Goal: Register for event/course

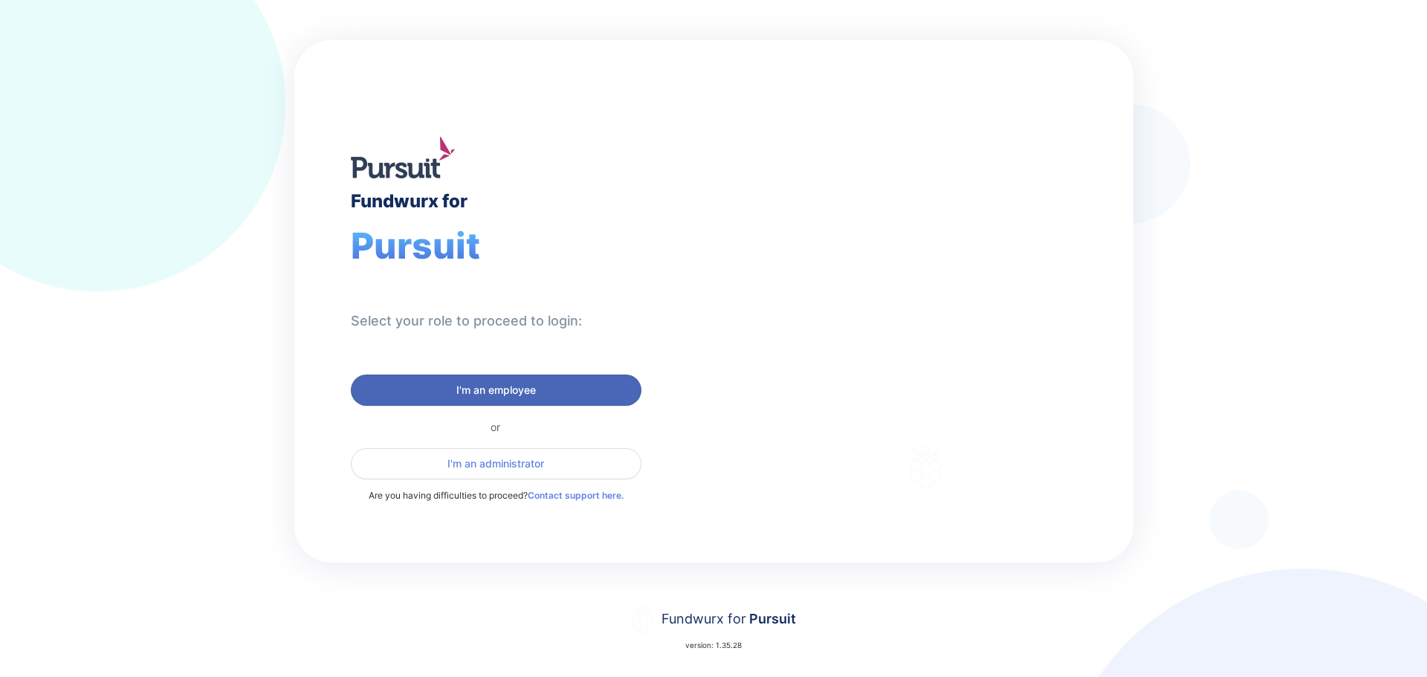
click at [520, 387] on span "I'm an employee" at bounding box center [496, 390] width 80 height 15
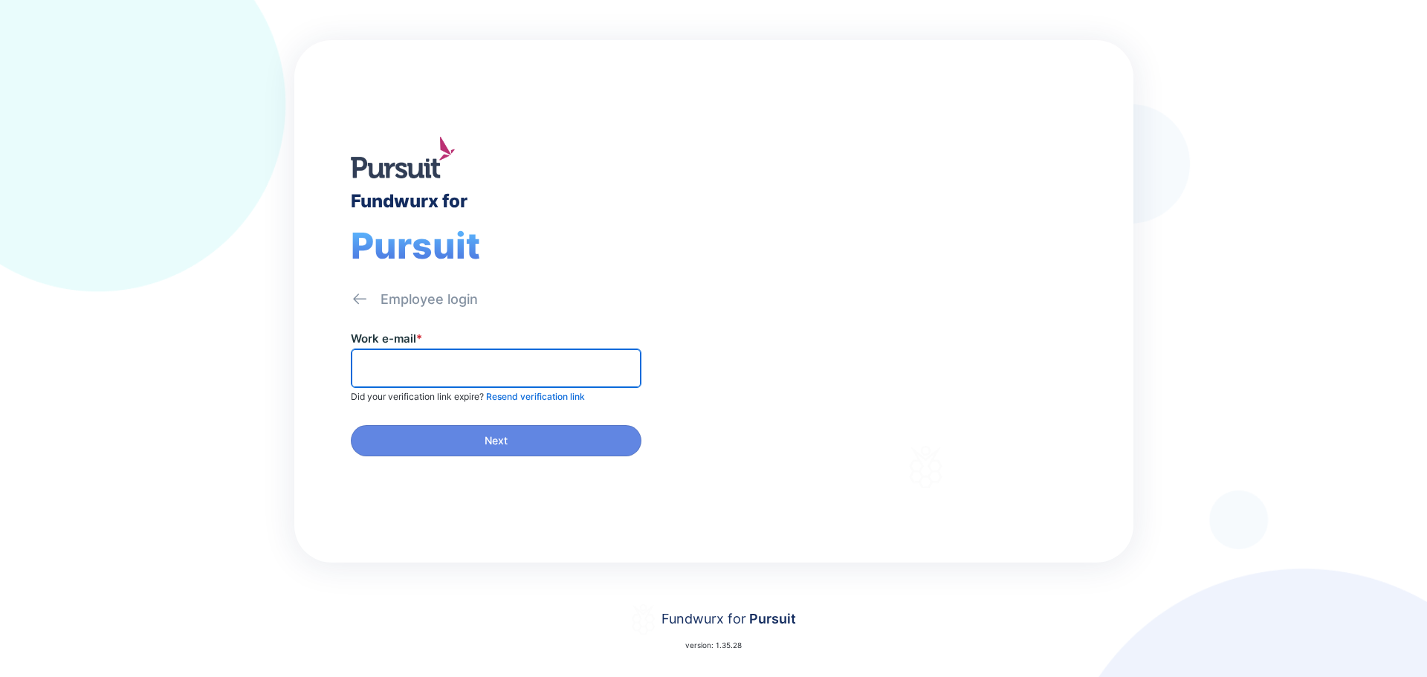
click at [507, 371] on input "text" at bounding box center [495, 368] width 277 height 23
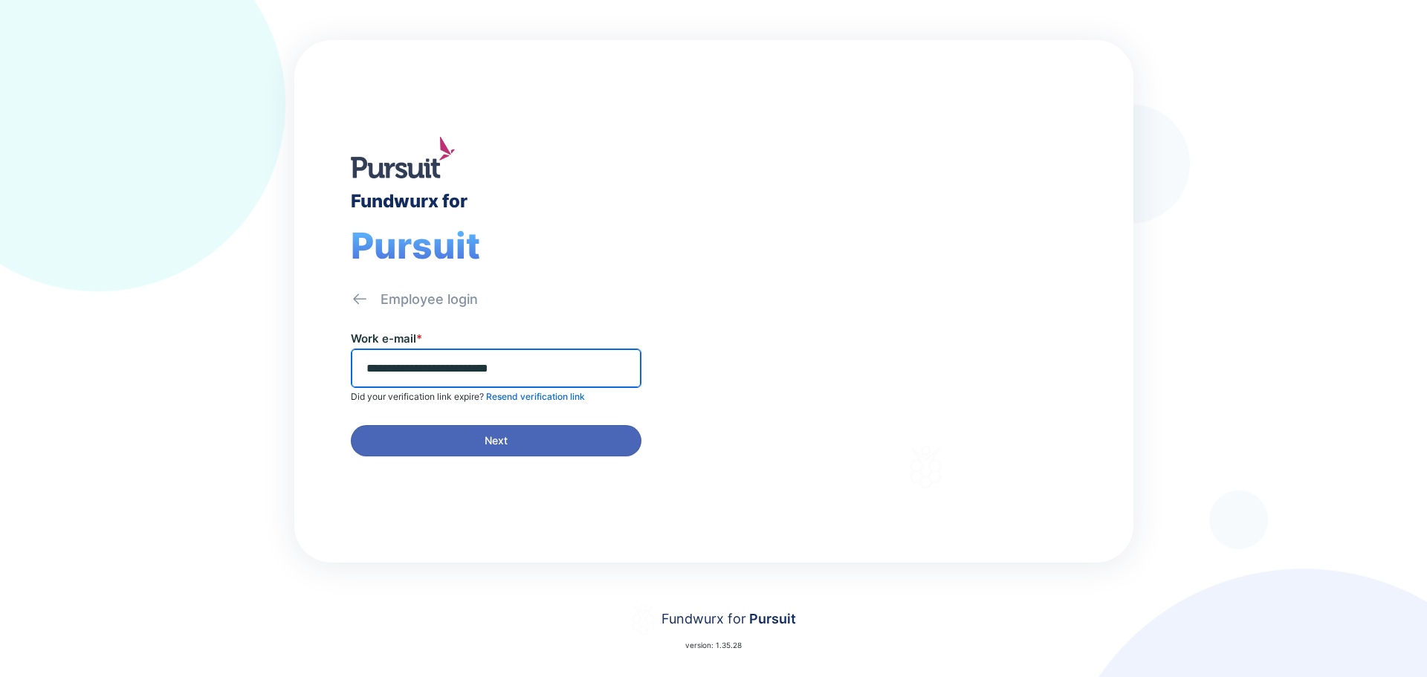
type input "**********"
click at [497, 403] on span "Next" at bounding box center [496, 440] width 23 height 15
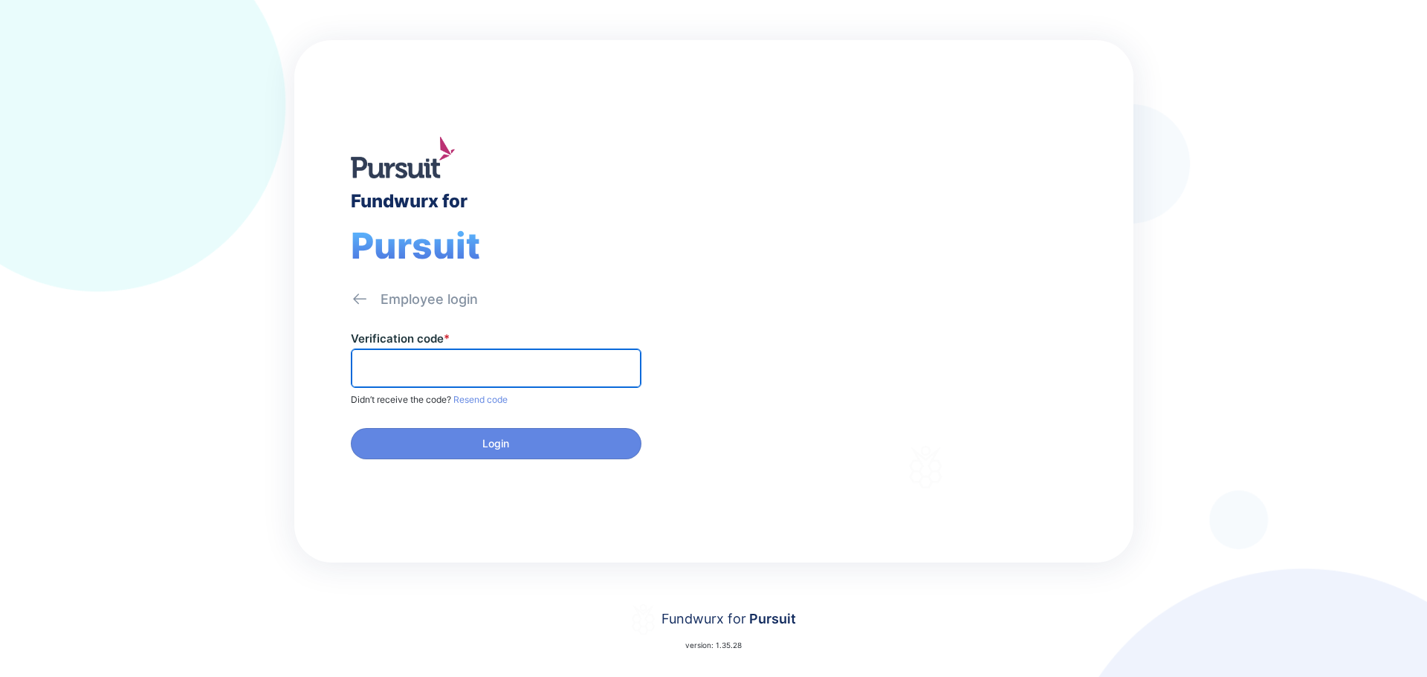
drag, startPoint x: 502, startPoint y: 374, endPoint x: 516, endPoint y: 398, distance: 28.3
click at [502, 374] on input "text" at bounding box center [495, 368] width 277 height 23
paste input "******"
type input "******"
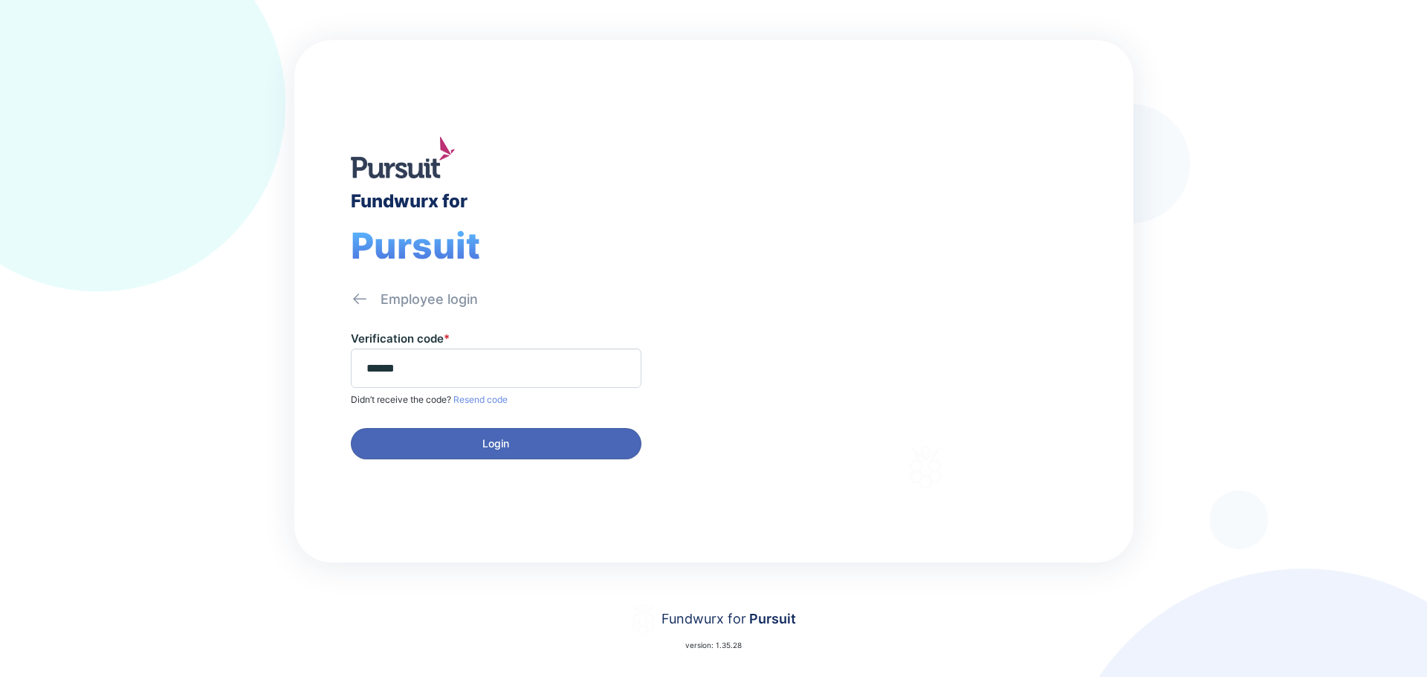
click at [537, 403] on span "Login" at bounding box center [495, 443] width 271 height 15
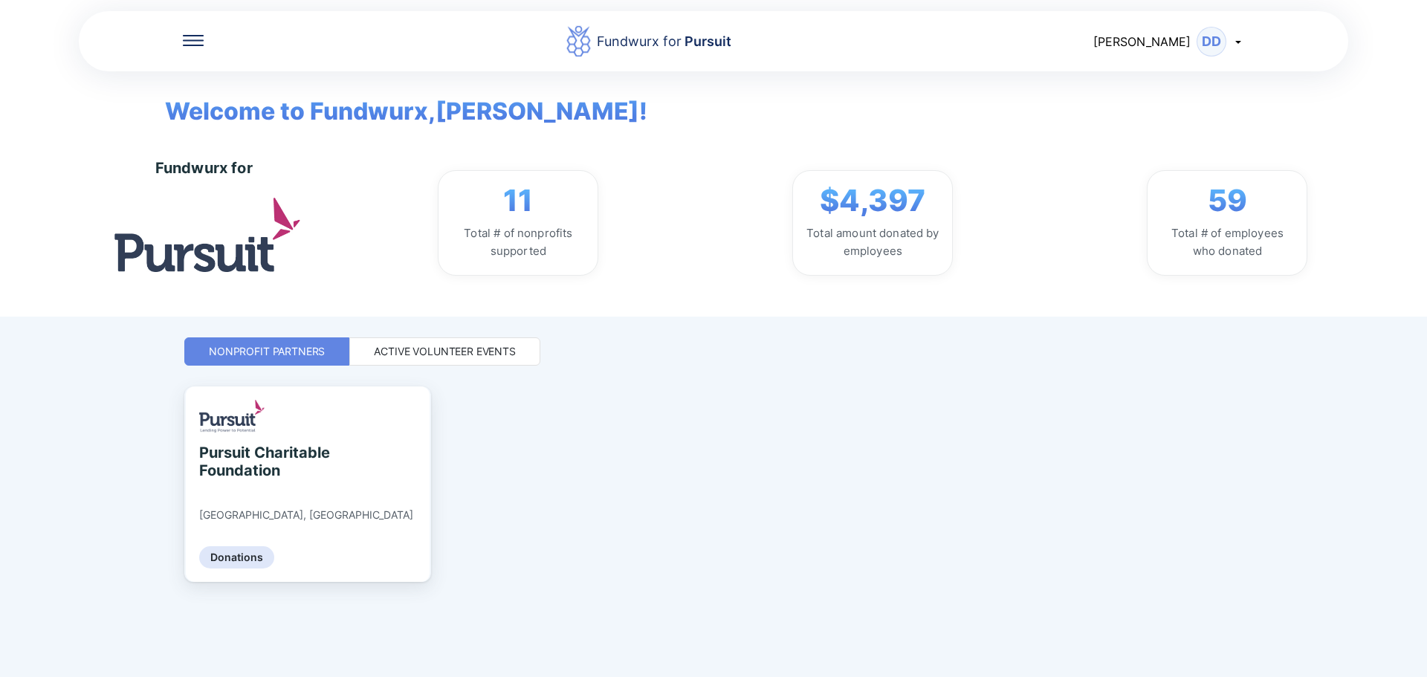
click at [447, 352] on div "Active Volunteer Events" at bounding box center [445, 351] width 142 height 15
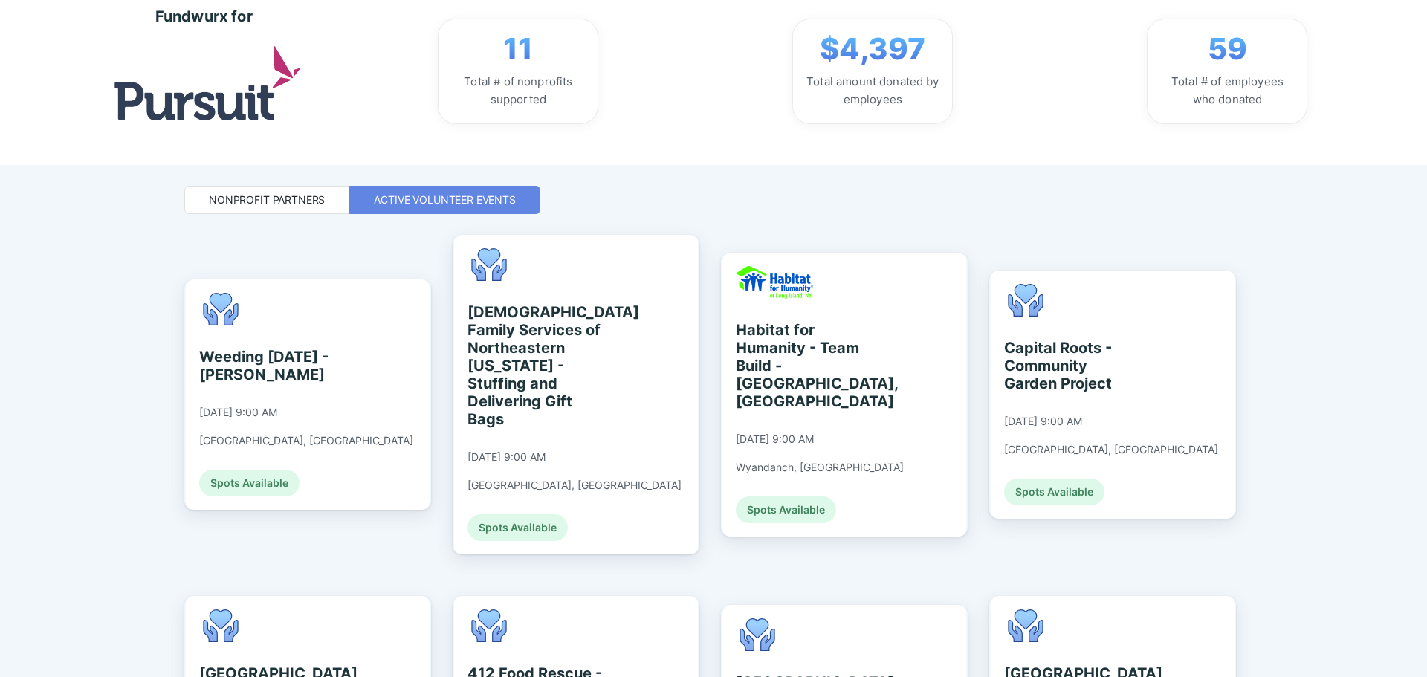
scroll to position [300, 0]
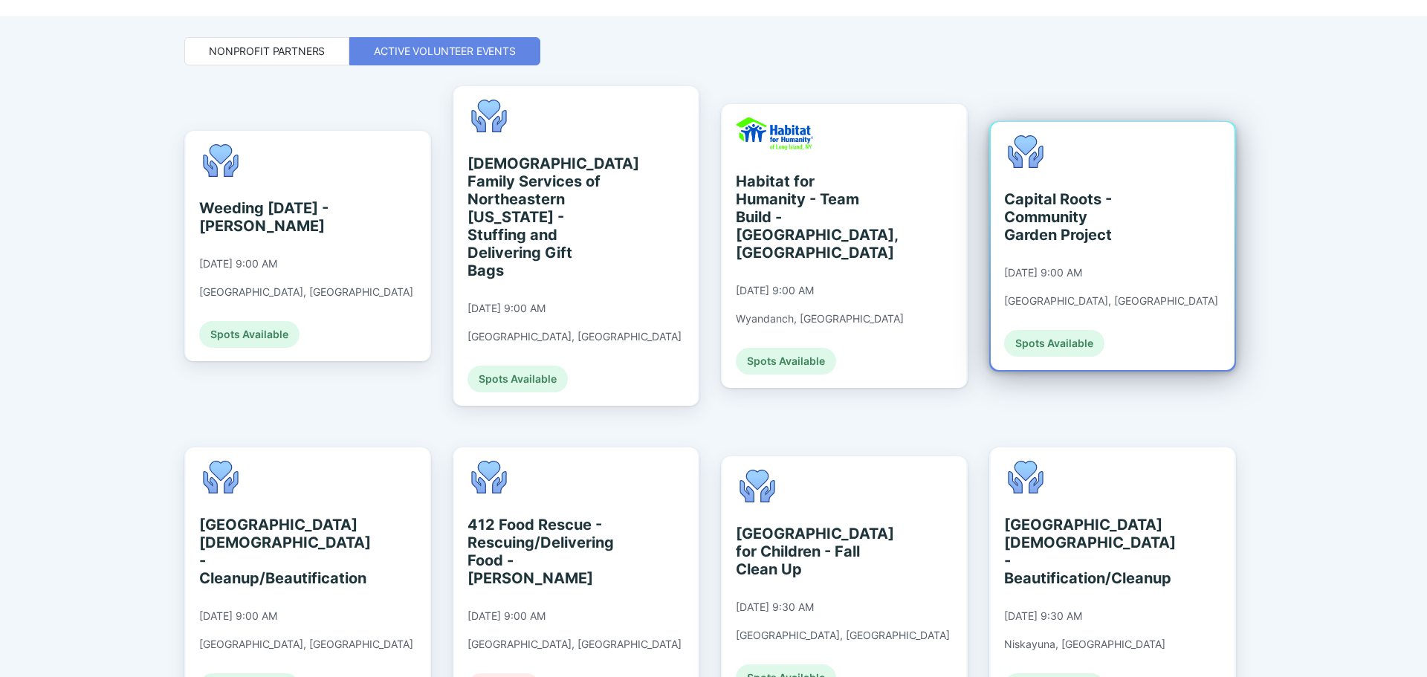
click at [925, 244] on div "Capital Roots - Community Garden Project [DATE] 9:00 AM [GEOGRAPHIC_DATA], [GEO…" at bounding box center [1111, 245] width 214 height 221
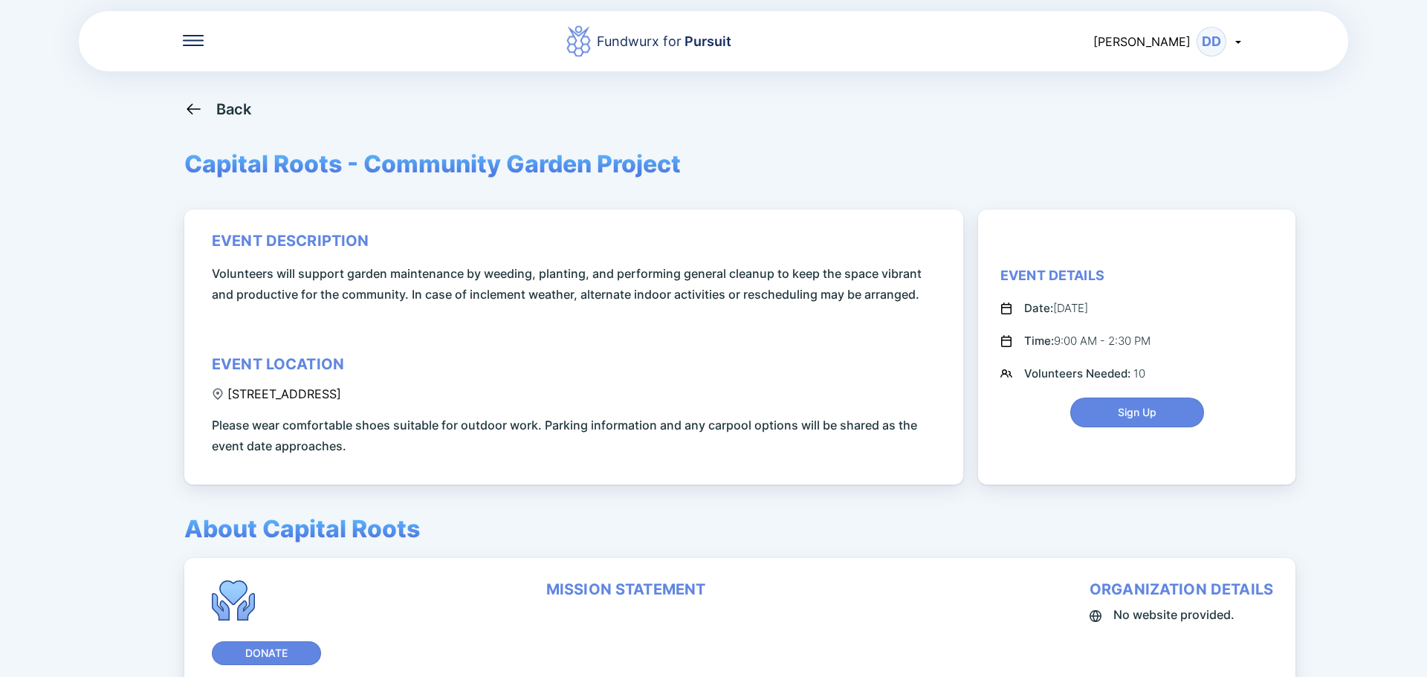
click at [236, 109] on div "Back" at bounding box center [234, 109] width 36 height 18
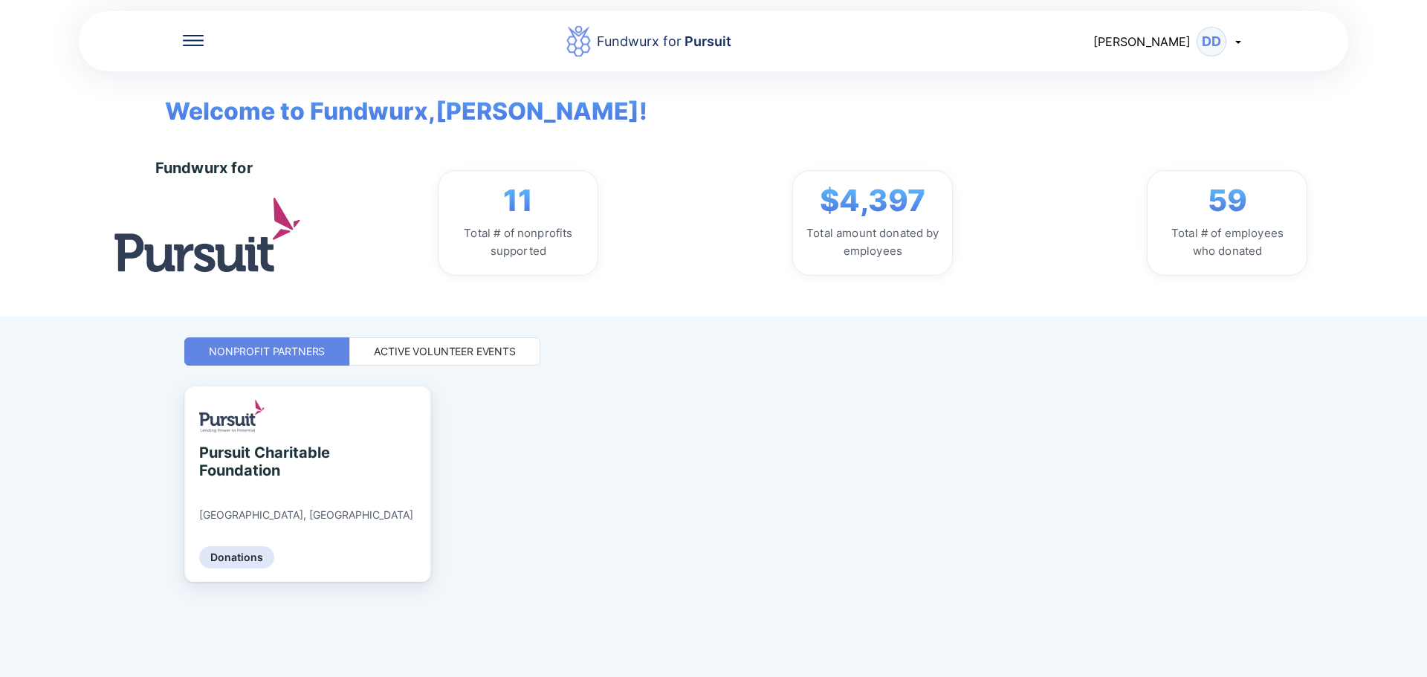
click at [456, 354] on div "Active Volunteer Events" at bounding box center [445, 351] width 142 height 15
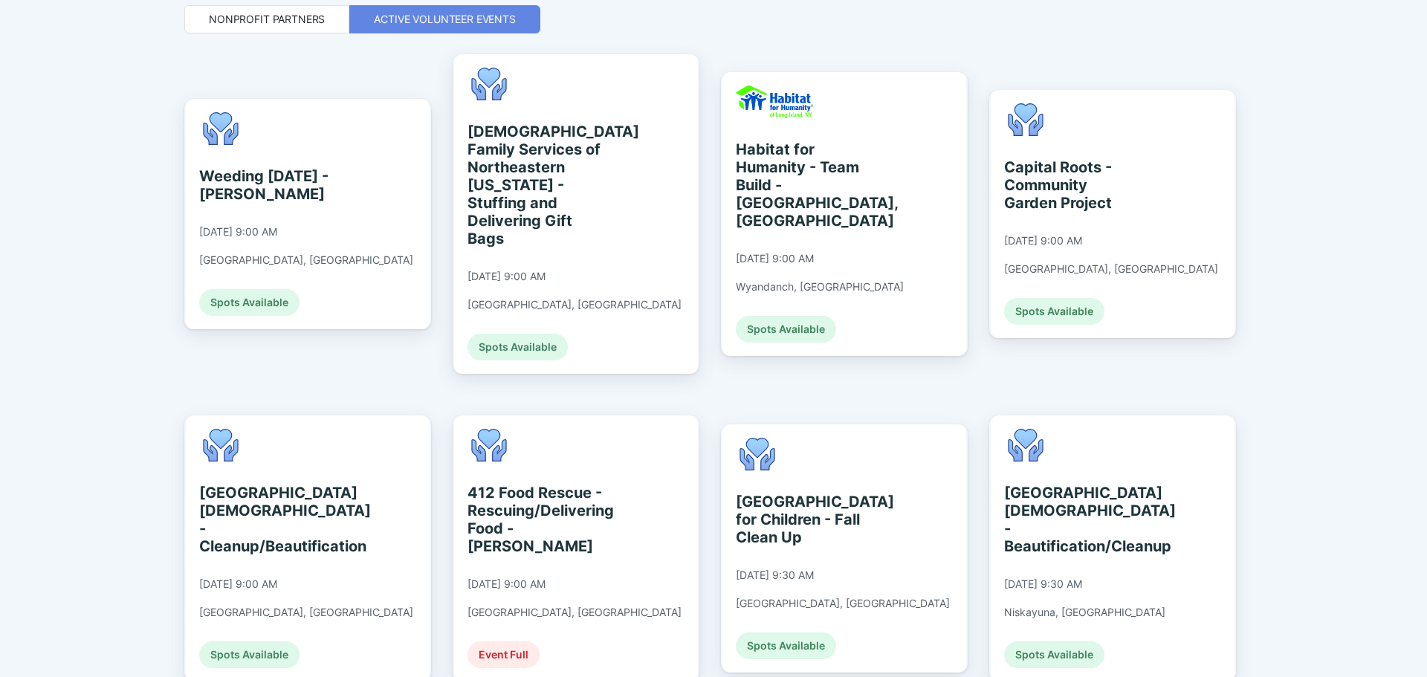
scroll to position [297, 0]
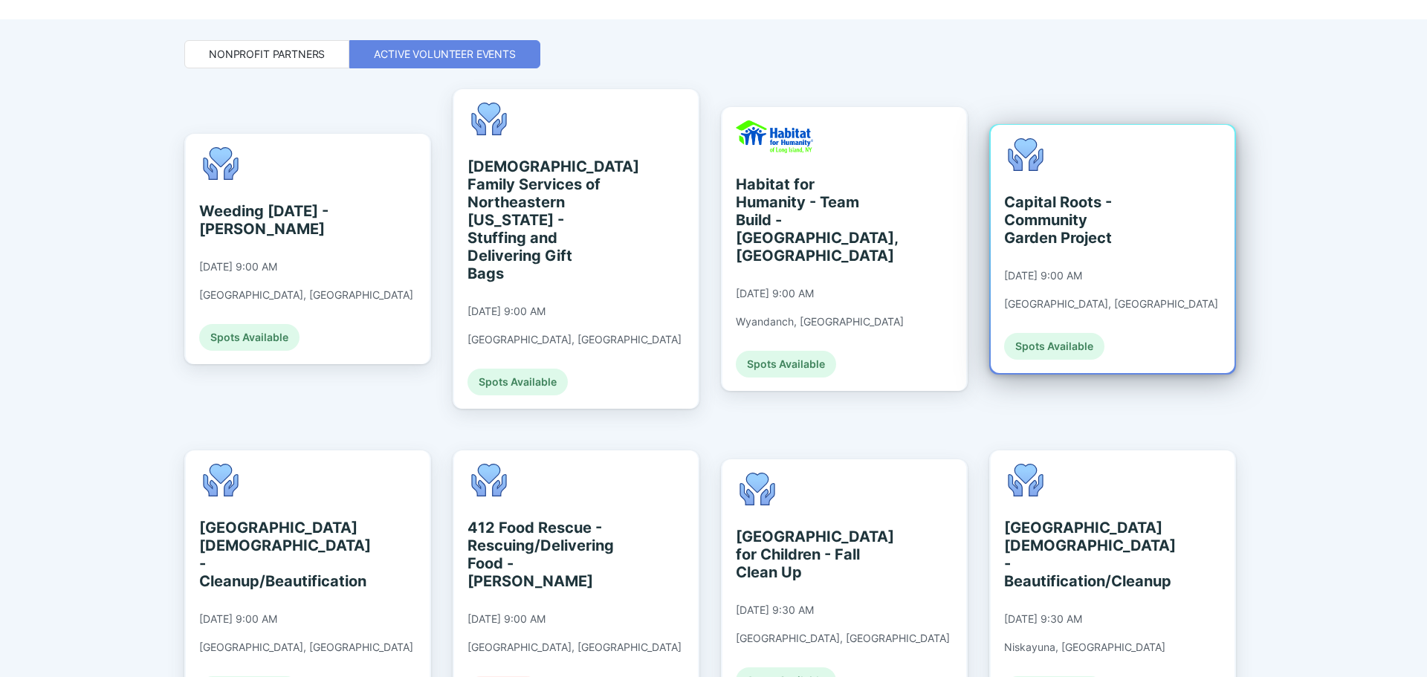
click at [925, 333] on div "Spots Available" at bounding box center [1054, 346] width 100 height 27
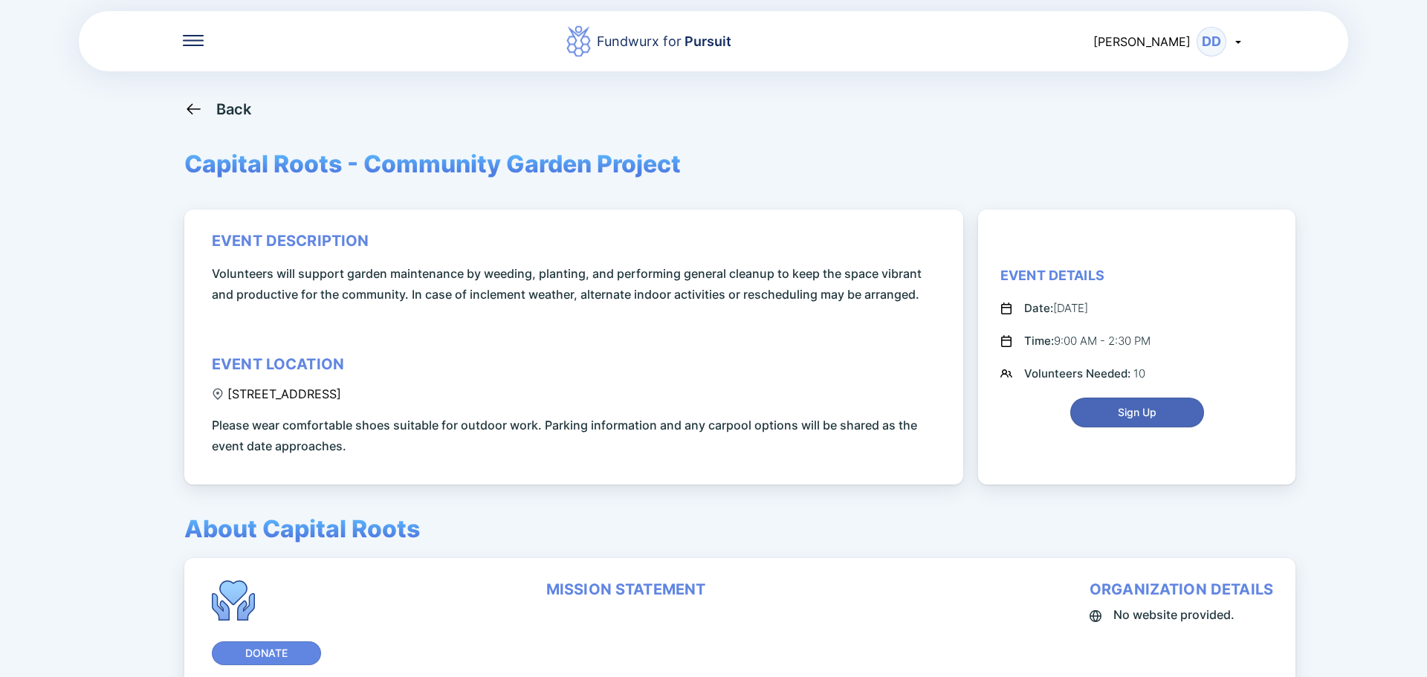
click at [925, 403] on span "Sign Up" at bounding box center [1137, 412] width 39 height 15
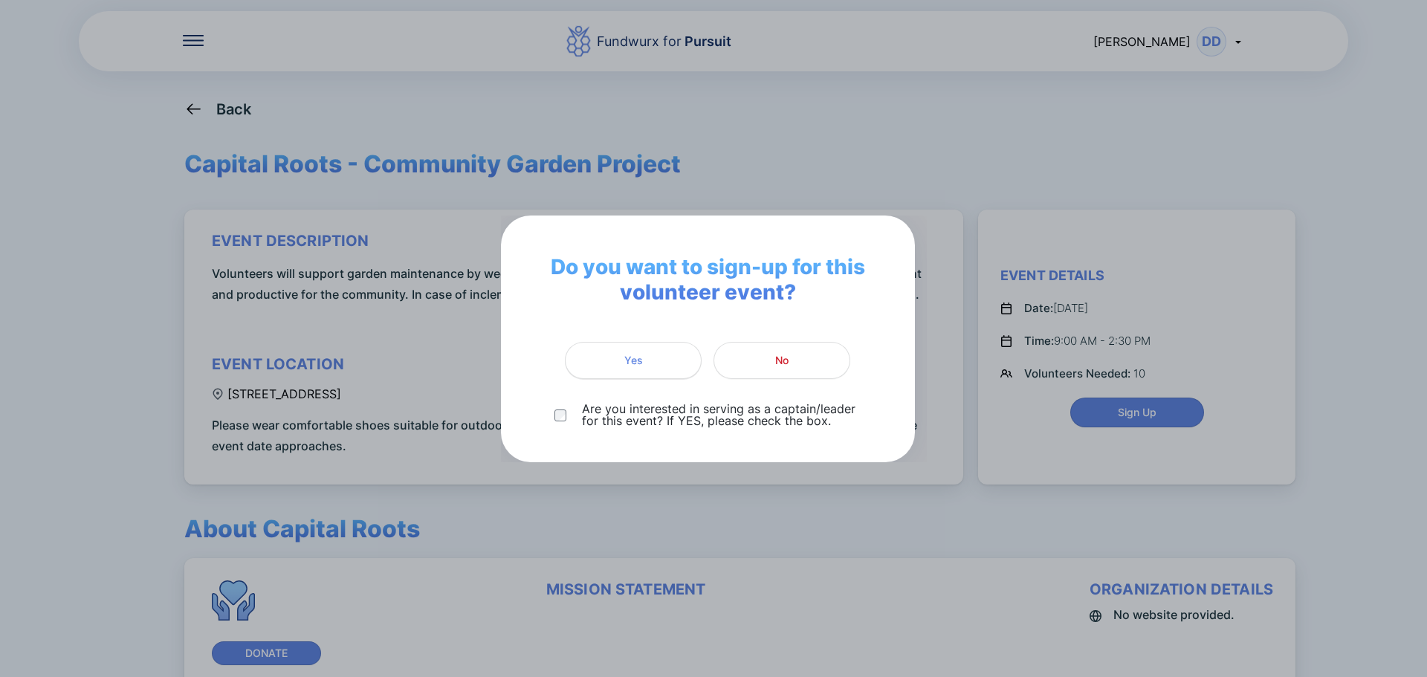
click at [664, 354] on span "Yes" at bounding box center [632, 360] width 117 height 15
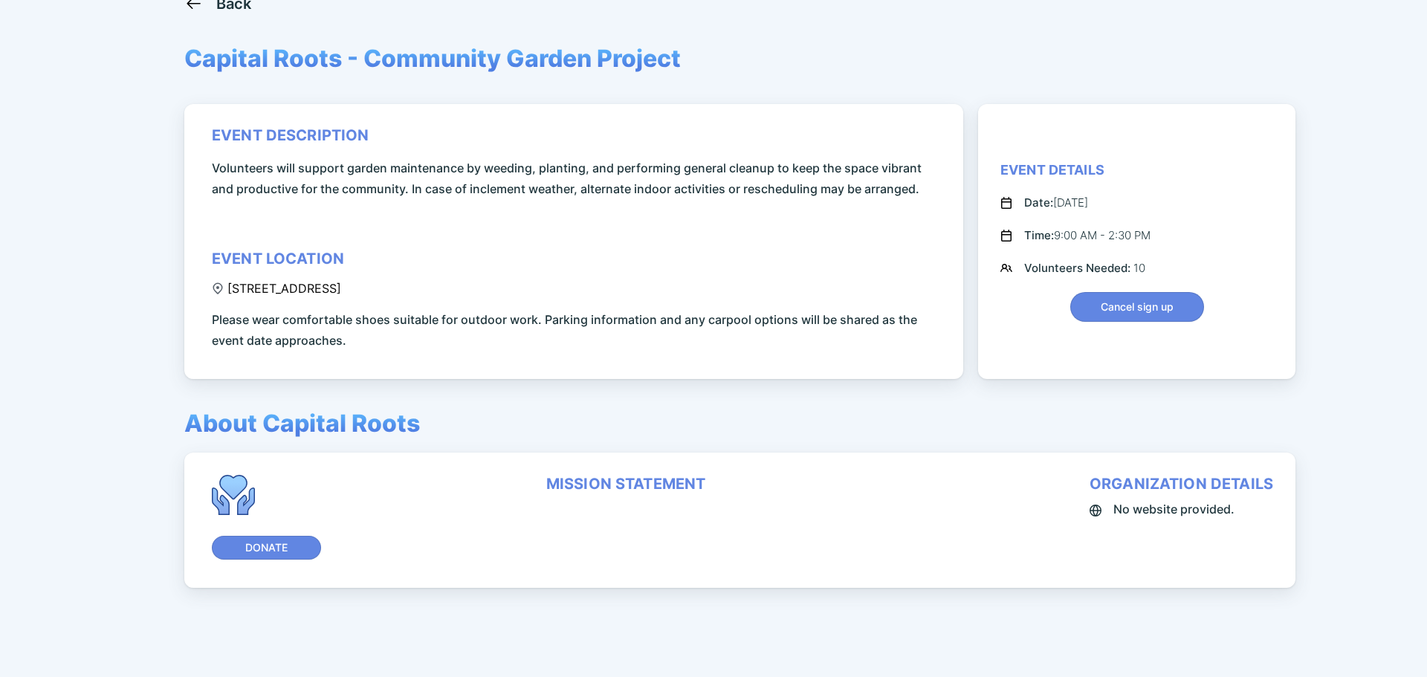
scroll to position [107, 0]
